Goal: Connect with others: Connect with others

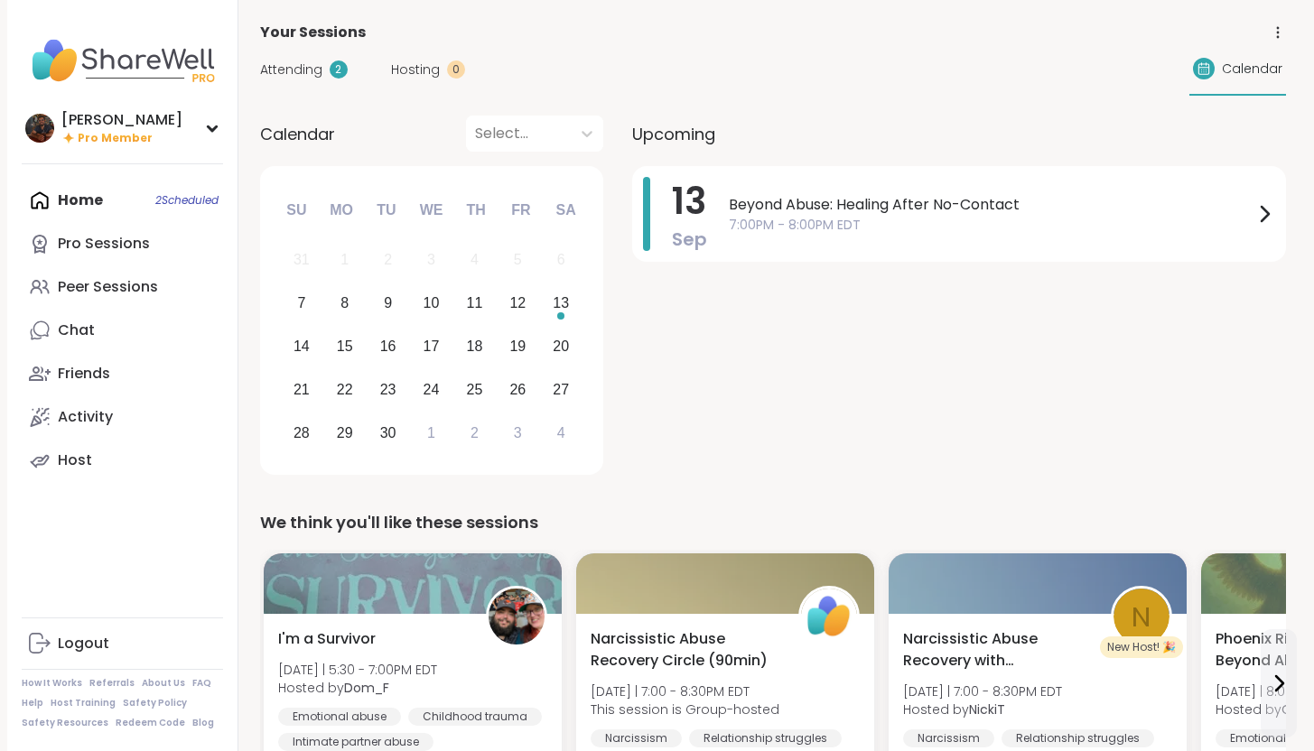
click at [327, 70] on div "Attending 2" at bounding box center [304, 70] width 88 height 19
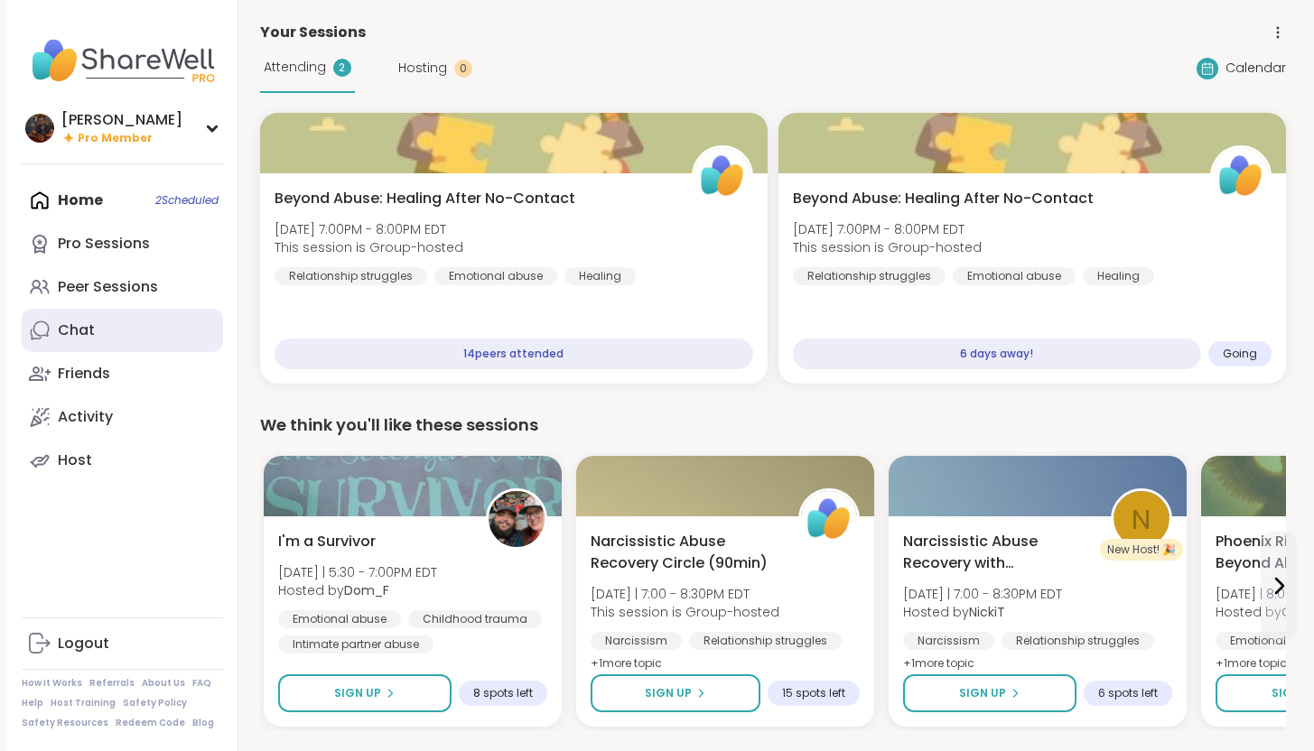
click at [109, 331] on link "Chat" at bounding box center [122, 330] width 201 height 43
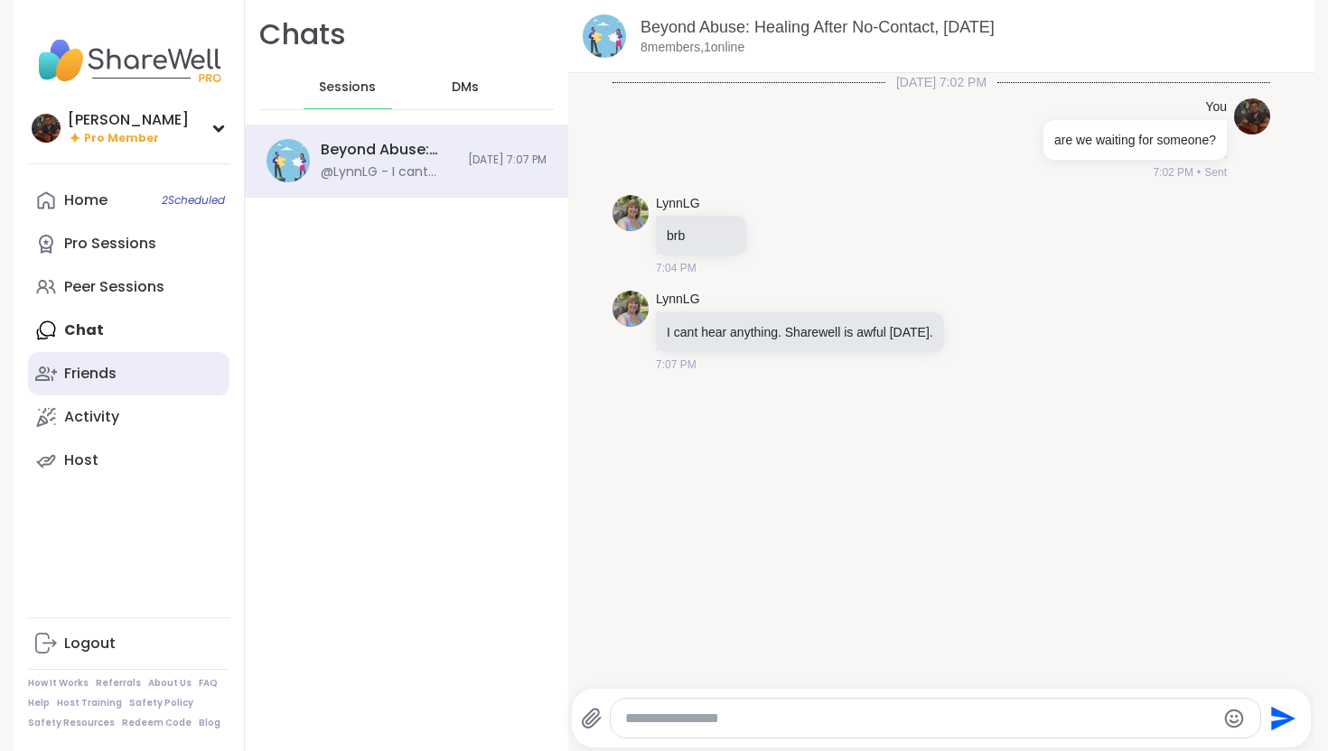
click at [97, 381] on div "Friends" at bounding box center [90, 374] width 52 height 20
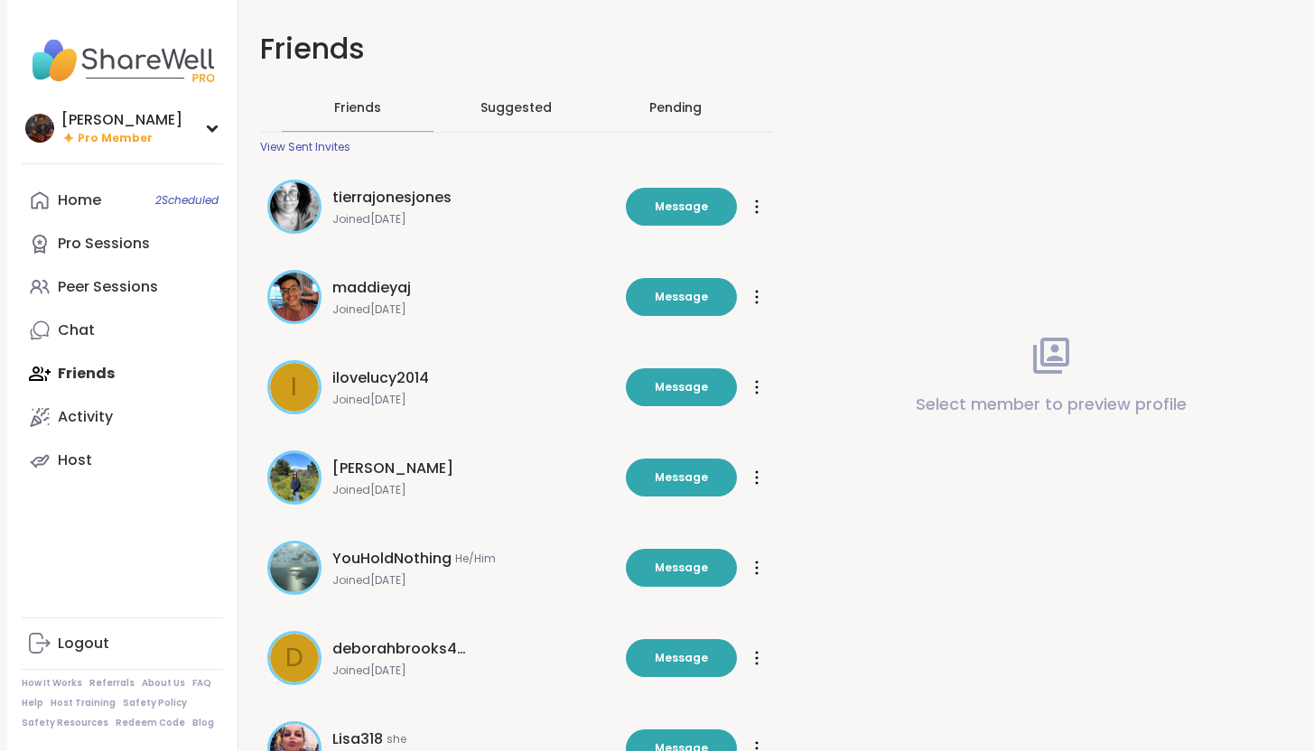
click at [511, 107] on span "Suggested" at bounding box center [515, 107] width 71 height 18
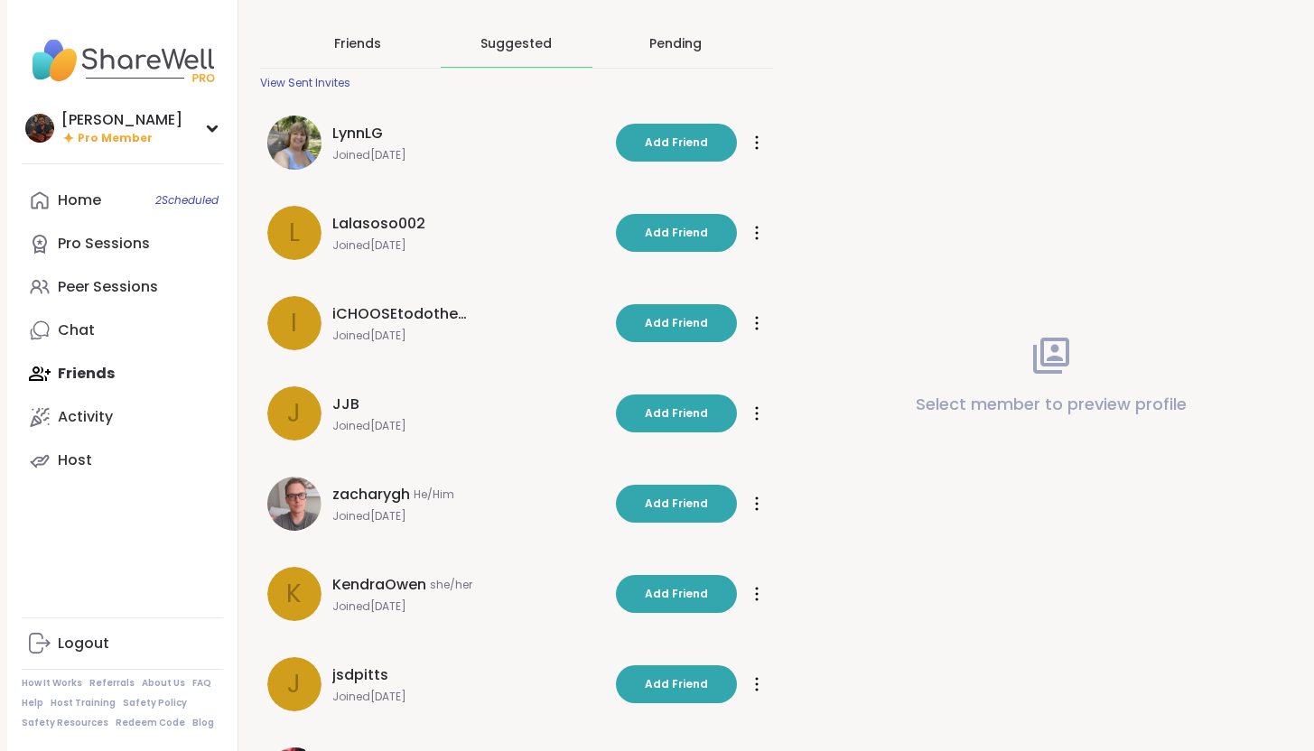
scroll to position [68, 0]
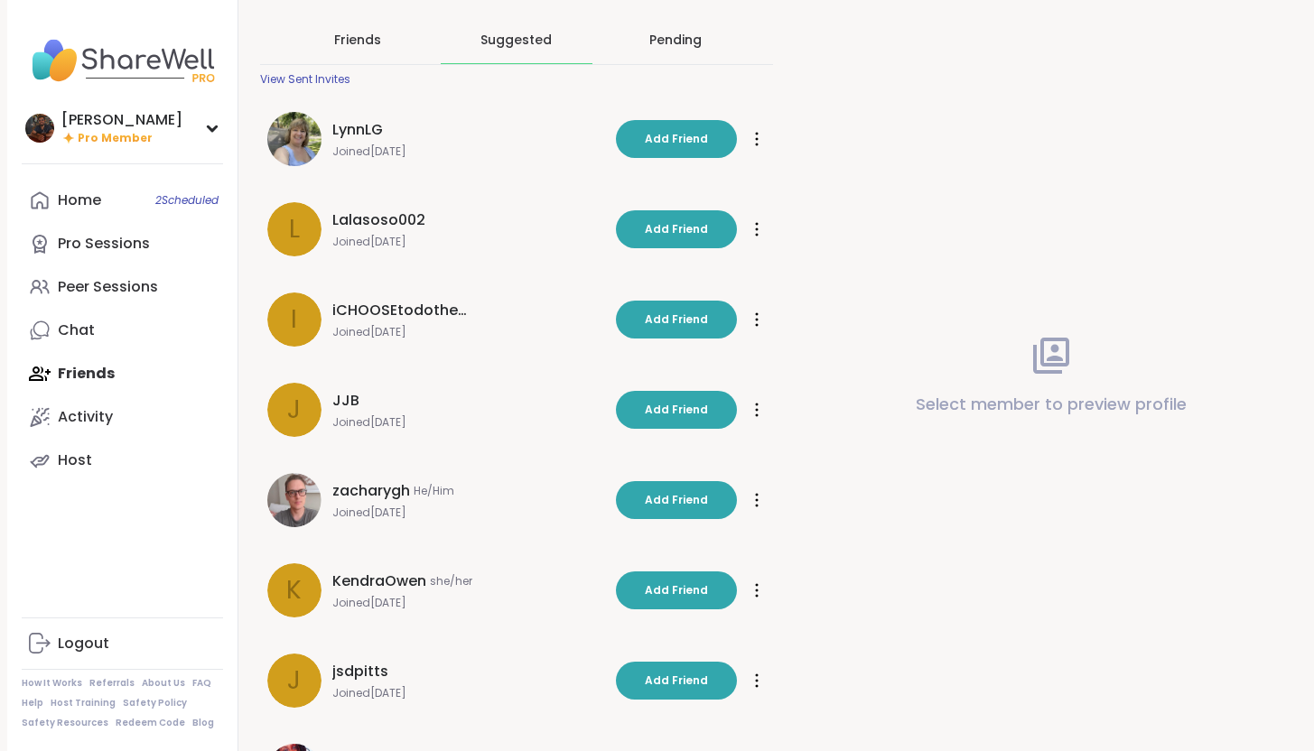
click at [352, 492] on span "zacharygh" at bounding box center [371, 491] width 78 height 22
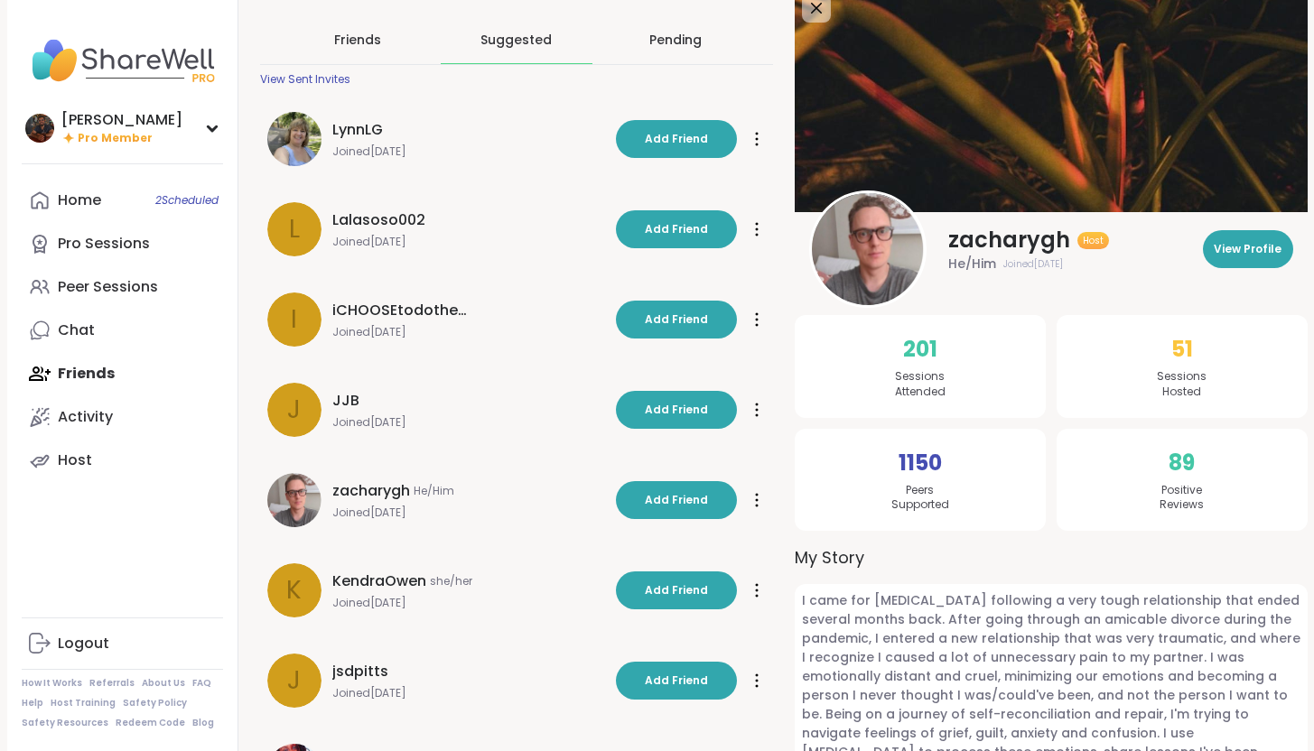
click at [845, 285] on img at bounding box center [868, 249] width 112 height 112
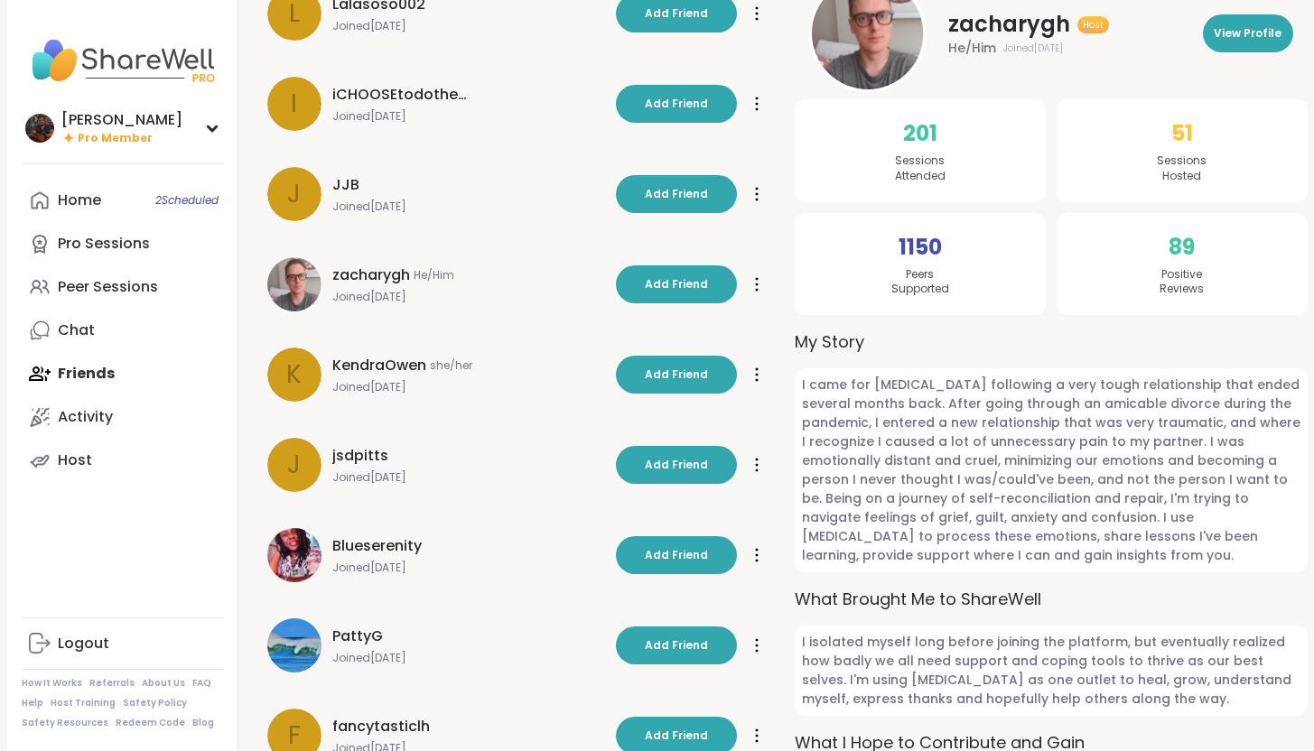
scroll to position [0, 0]
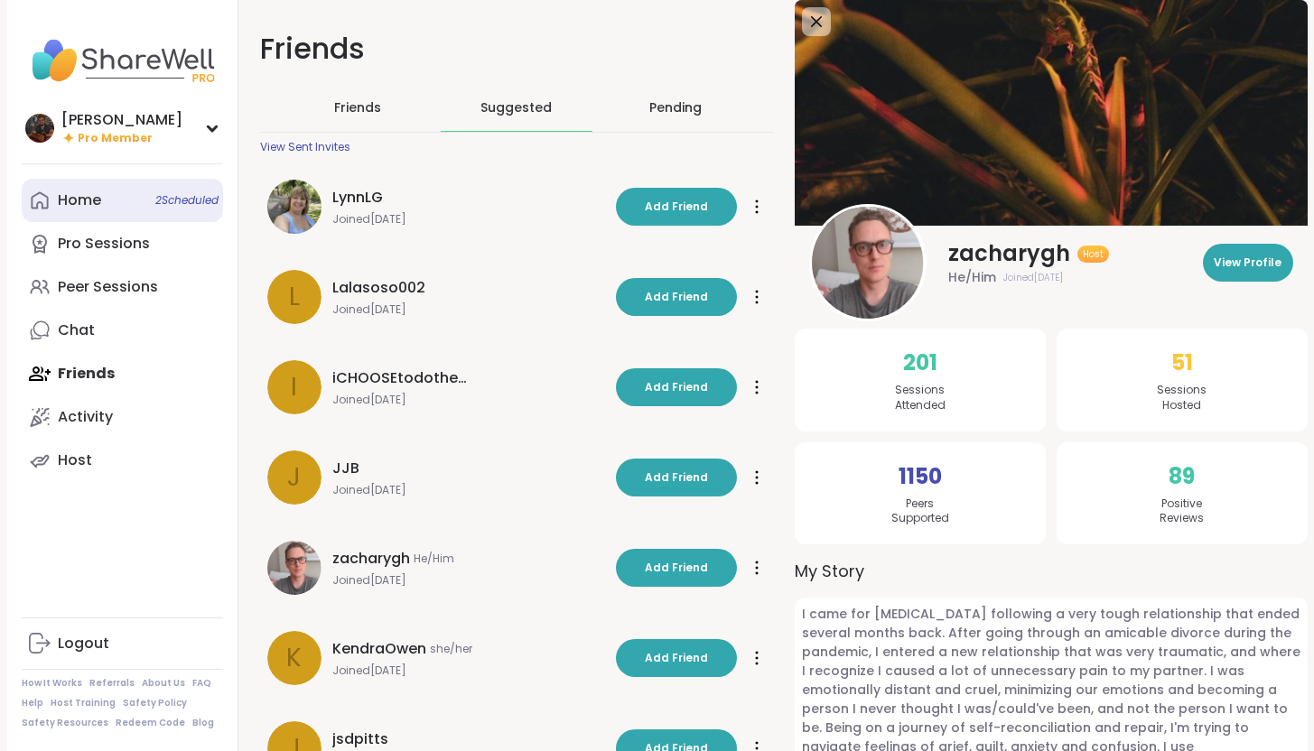
click at [117, 200] on link "Home 2 Scheduled" at bounding box center [122, 200] width 201 height 43
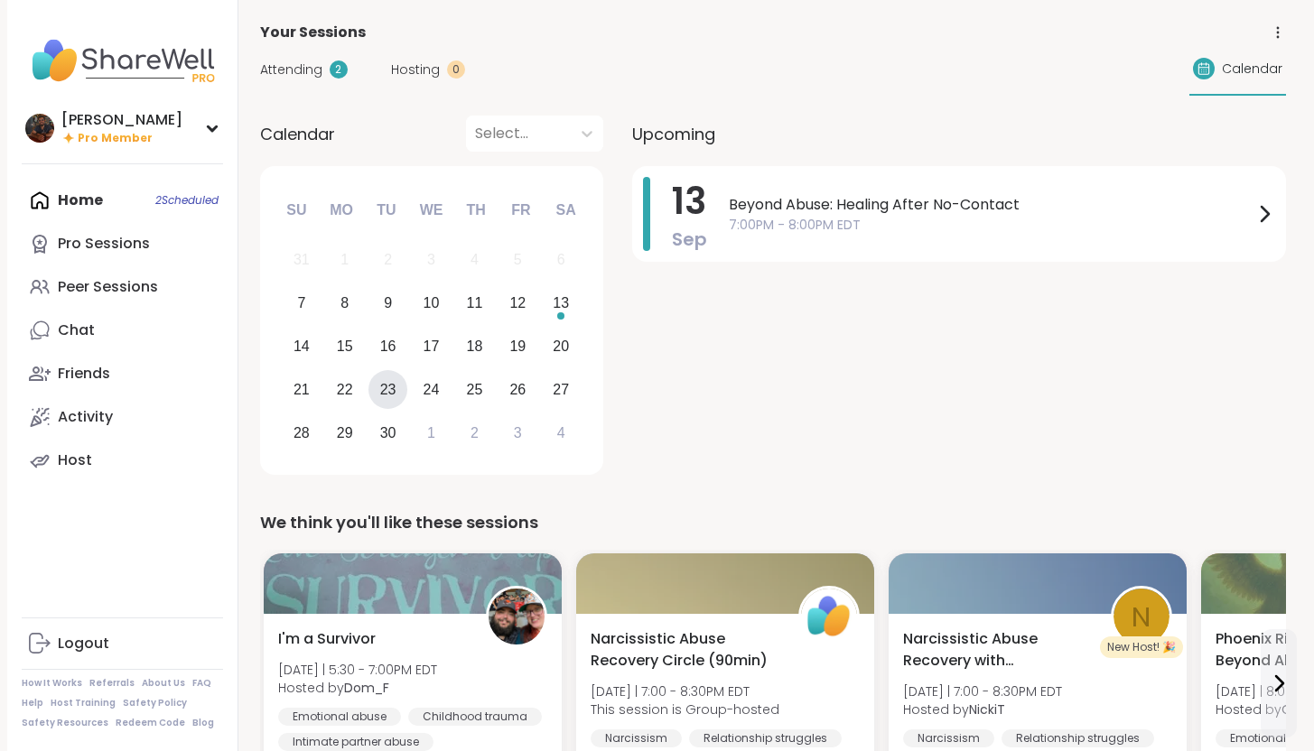
scroll to position [321, 0]
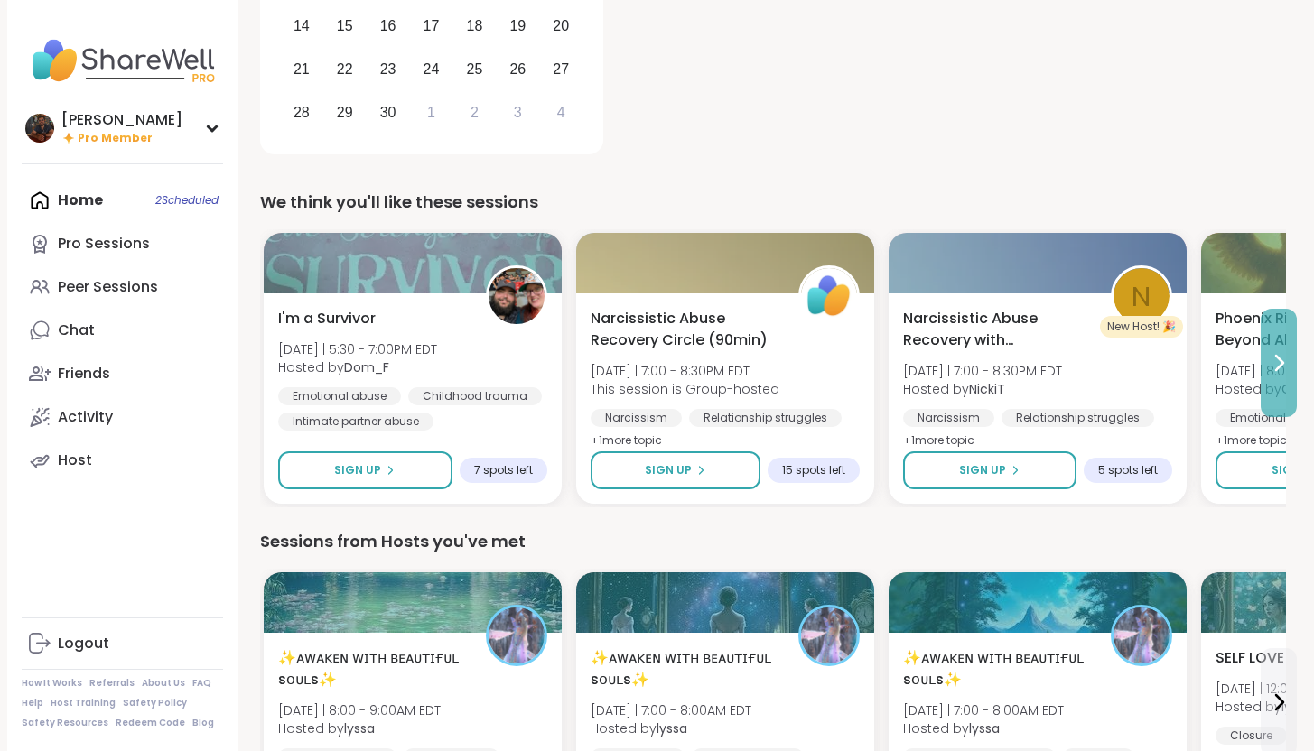
click at [1281, 371] on icon at bounding box center [1279, 363] width 22 height 22
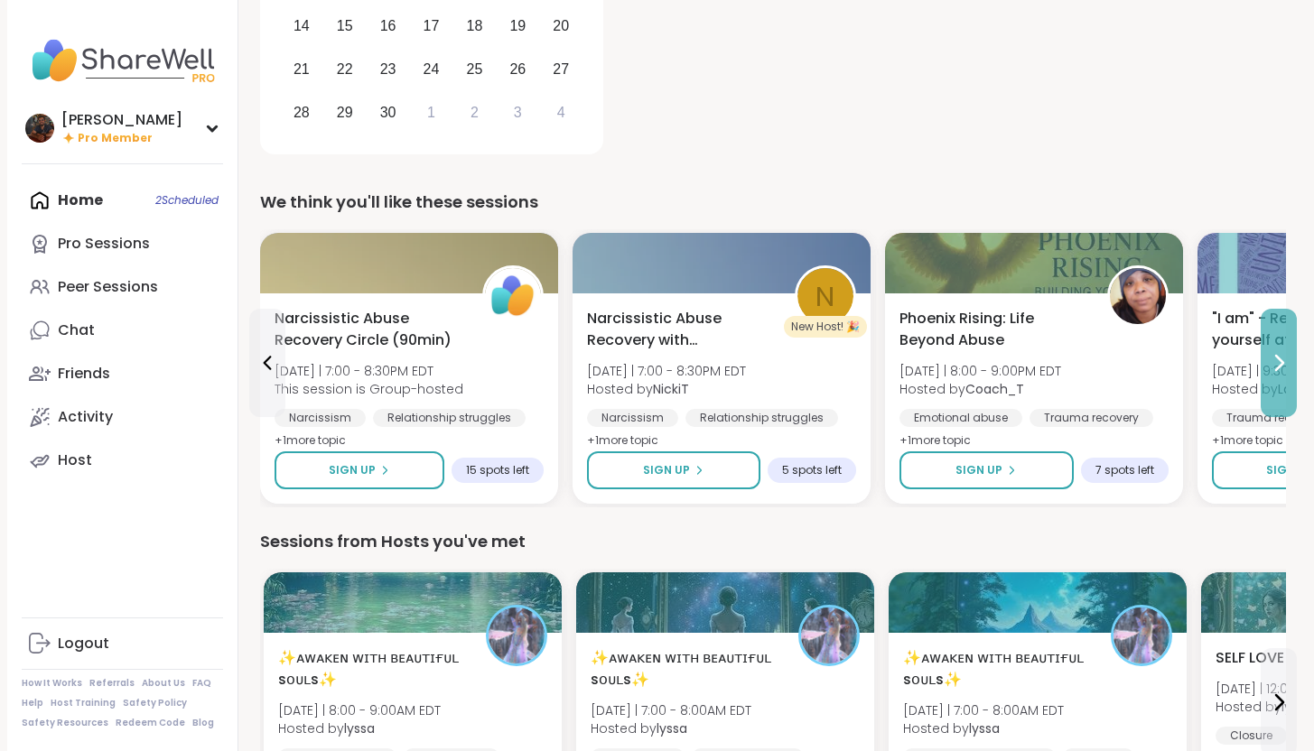
click at [1281, 371] on icon at bounding box center [1279, 363] width 22 height 22
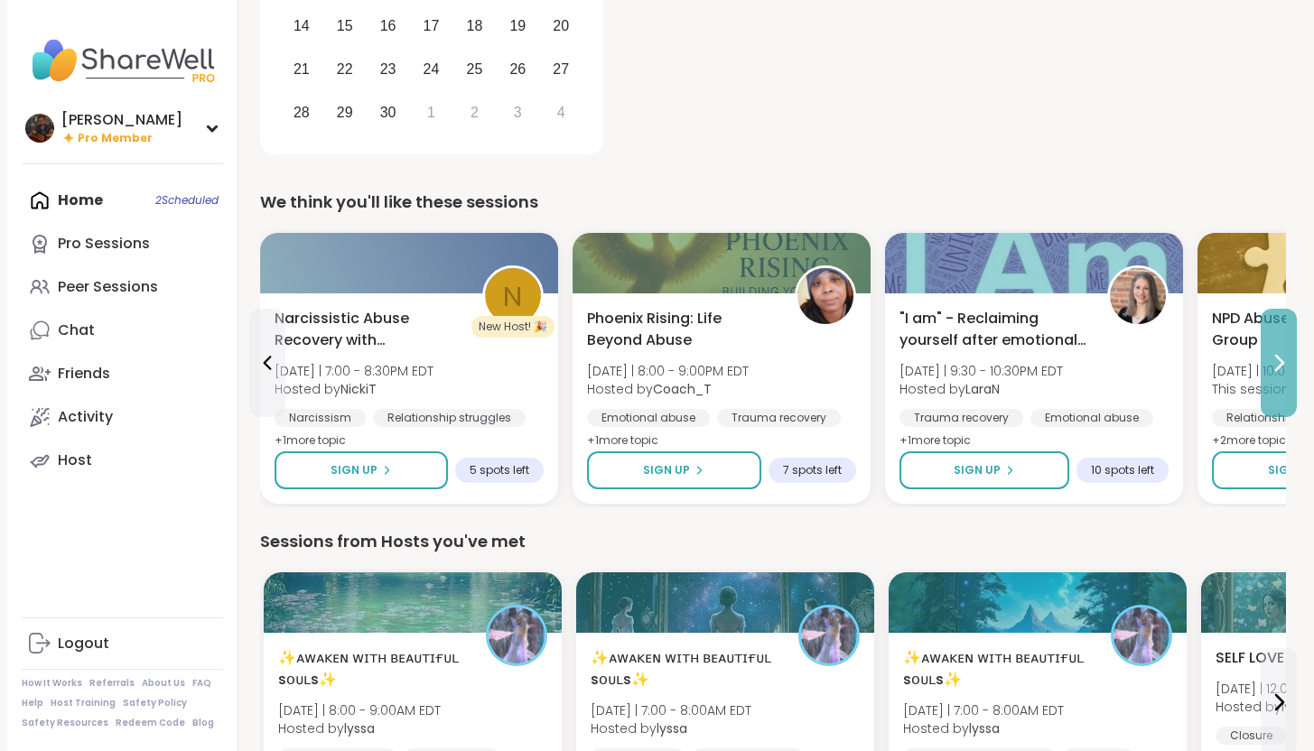
click at [1281, 371] on icon at bounding box center [1279, 363] width 22 height 22
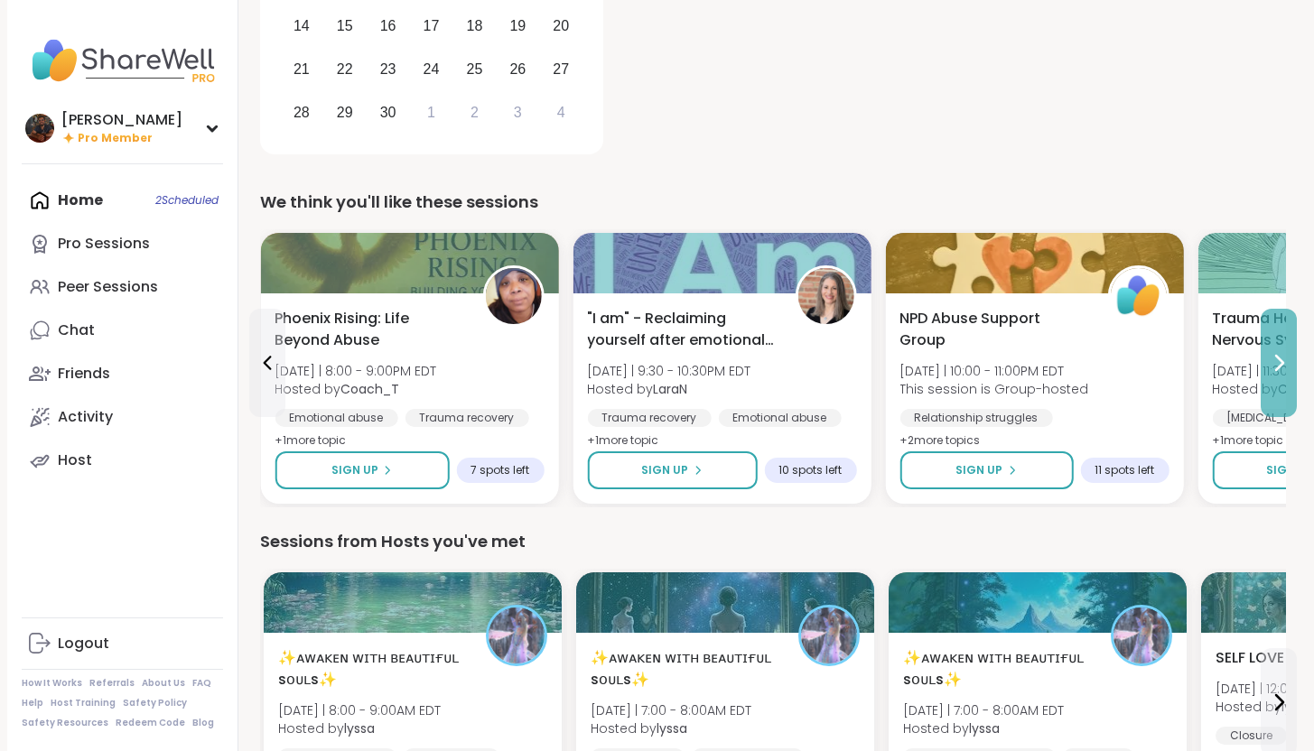
click at [1281, 371] on icon at bounding box center [1279, 363] width 22 height 22
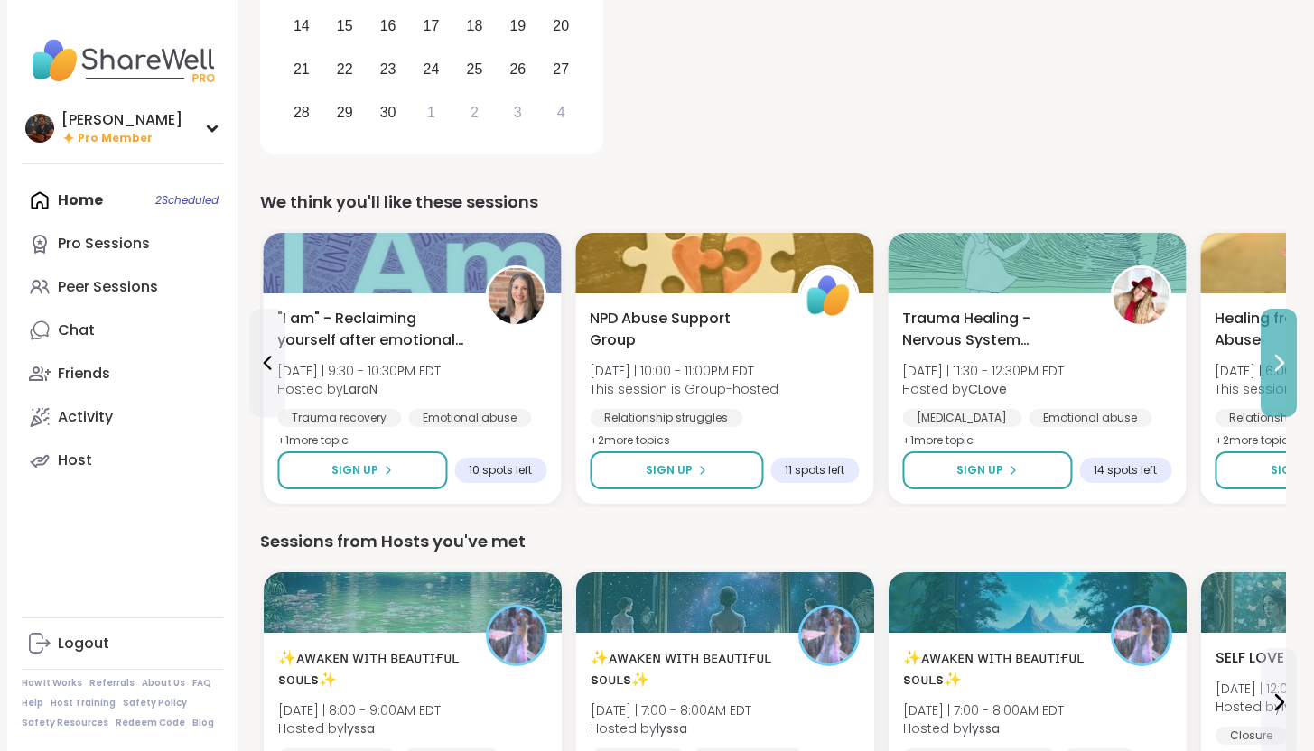
click at [1281, 371] on icon at bounding box center [1279, 363] width 22 height 22
